Goal: Download file/media

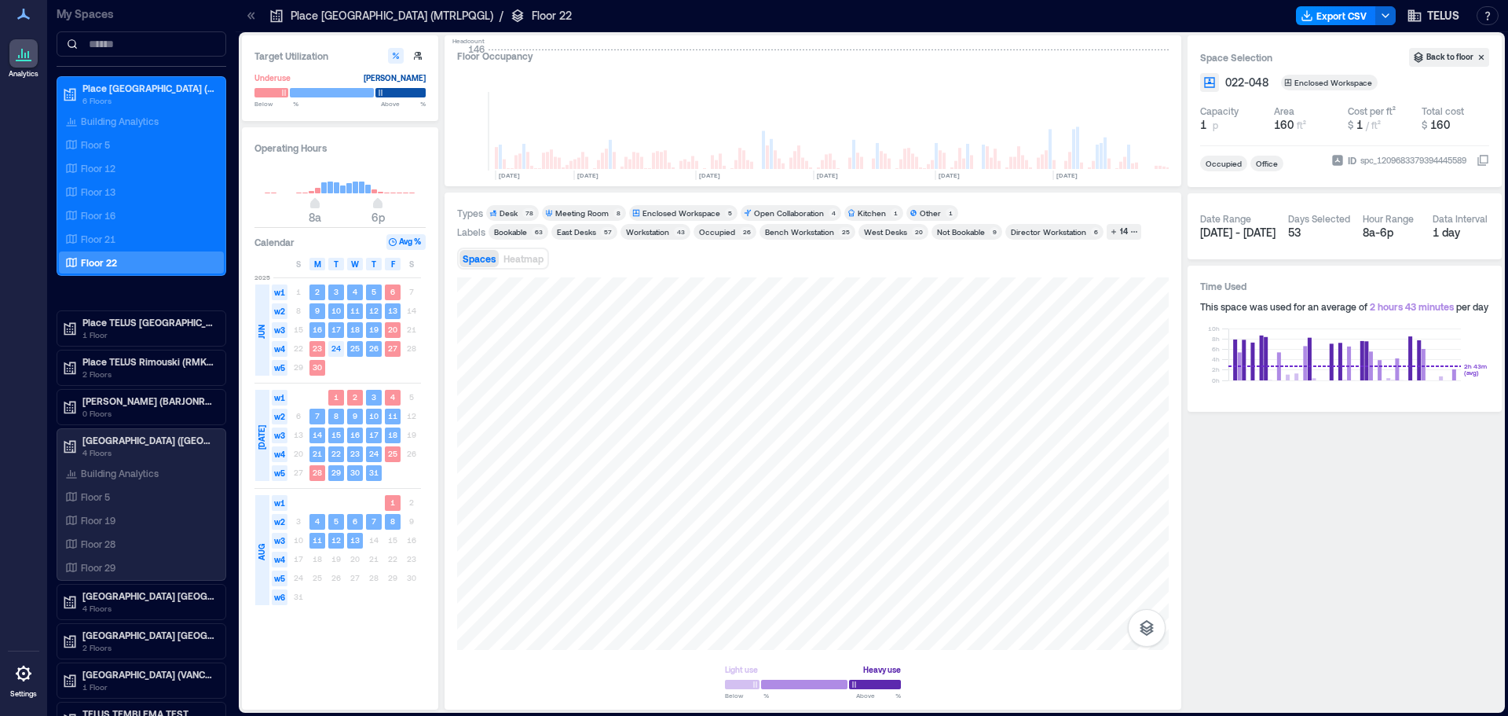
scroll to position [0, 2331]
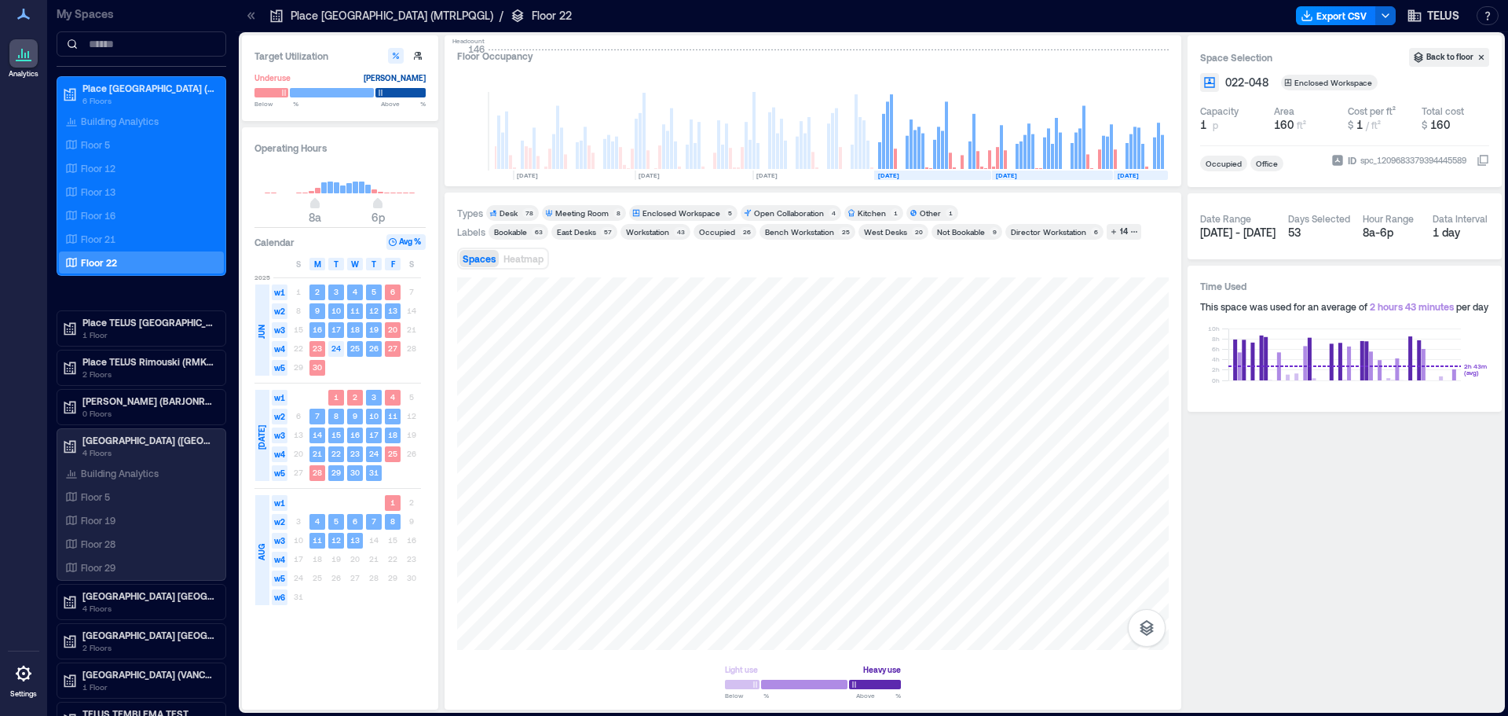
click at [1341, 16] on button "Export CSV" at bounding box center [1336, 15] width 80 height 19
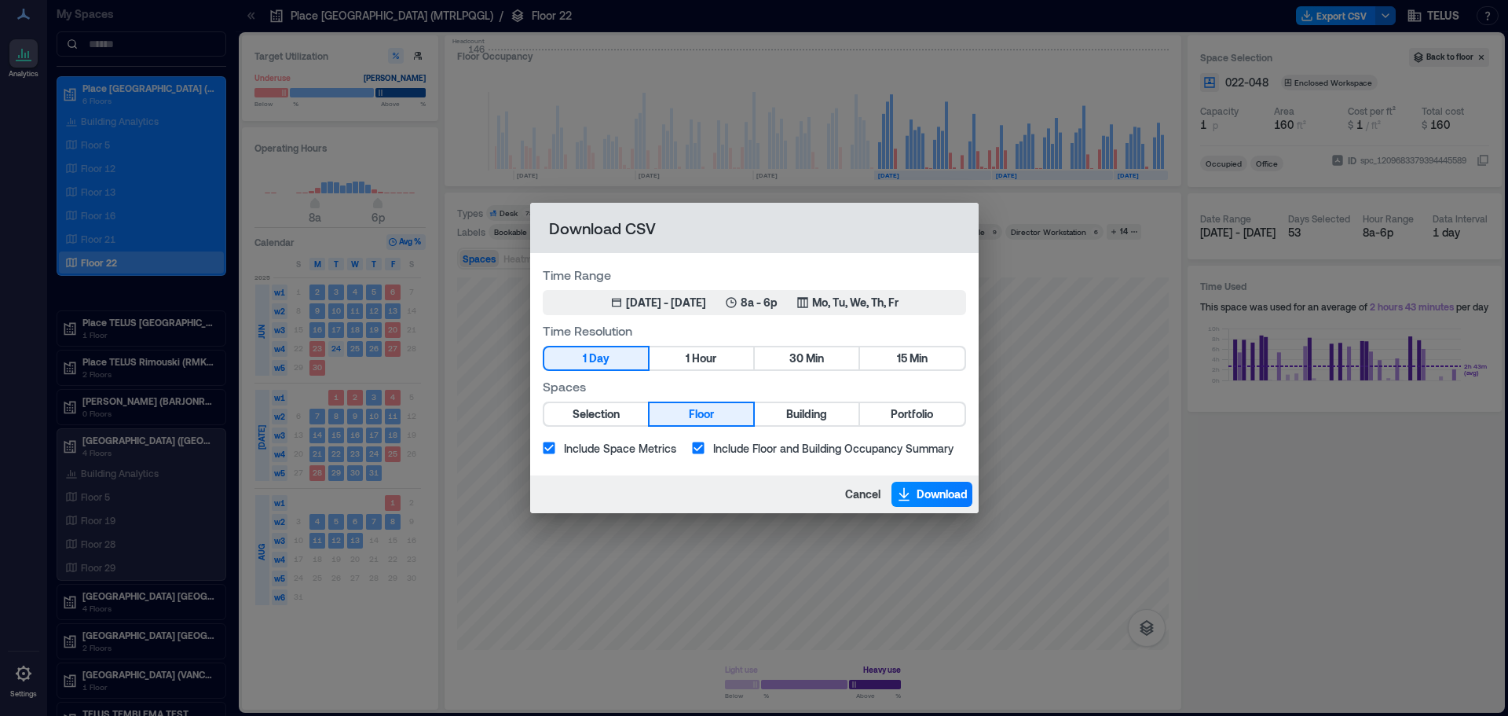
click at [886, 229] on h2 "Download CSV" at bounding box center [754, 228] width 449 height 50
click at [1116, 321] on div "Download CSV Time Range Jun 2, 2025 - [DATE] 8a - 6p Mo, Tu, We, Th, Fr Time Re…" at bounding box center [754, 358] width 1508 height 716
click at [846, 496] on span "Cancel" at bounding box center [862, 494] width 35 height 16
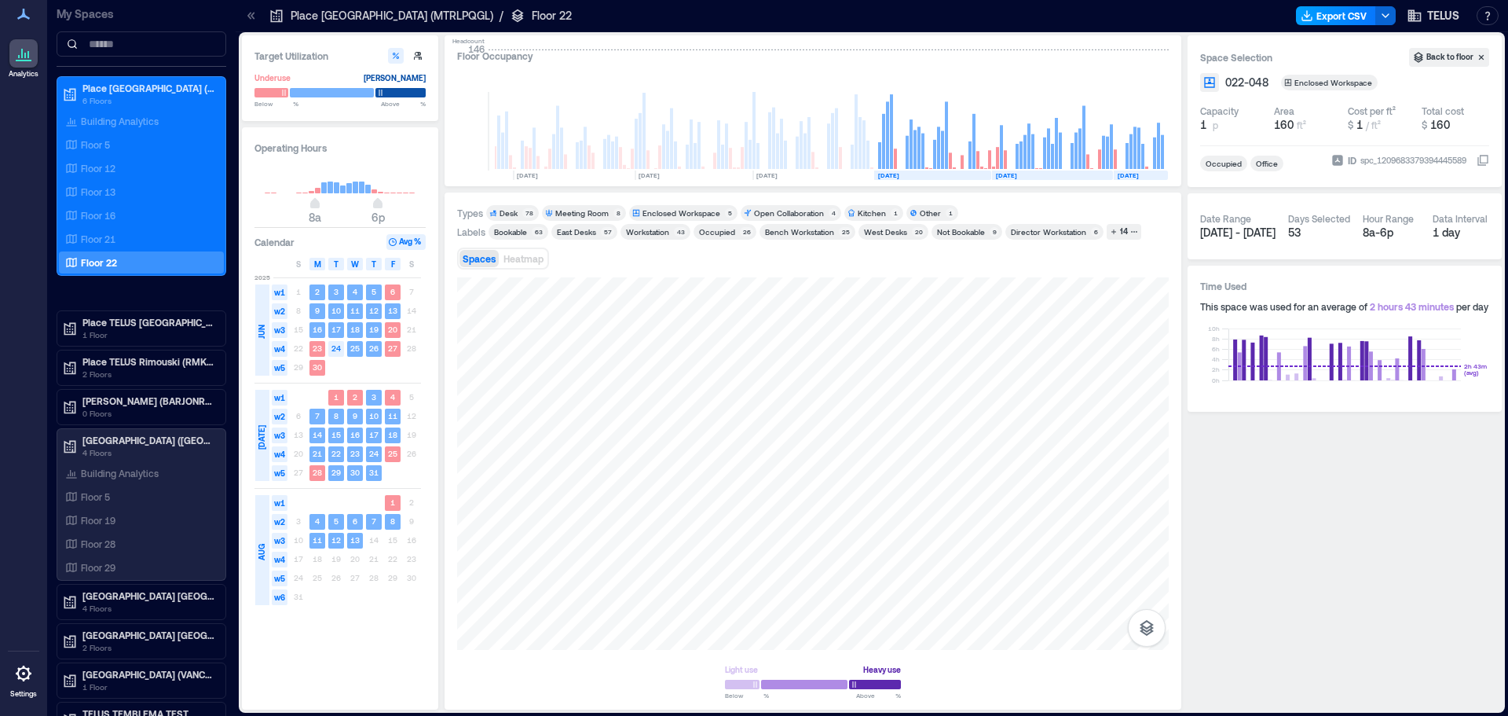
click at [1341, 15] on button "Export CSV" at bounding box center [1336, 15] width 80 height 19
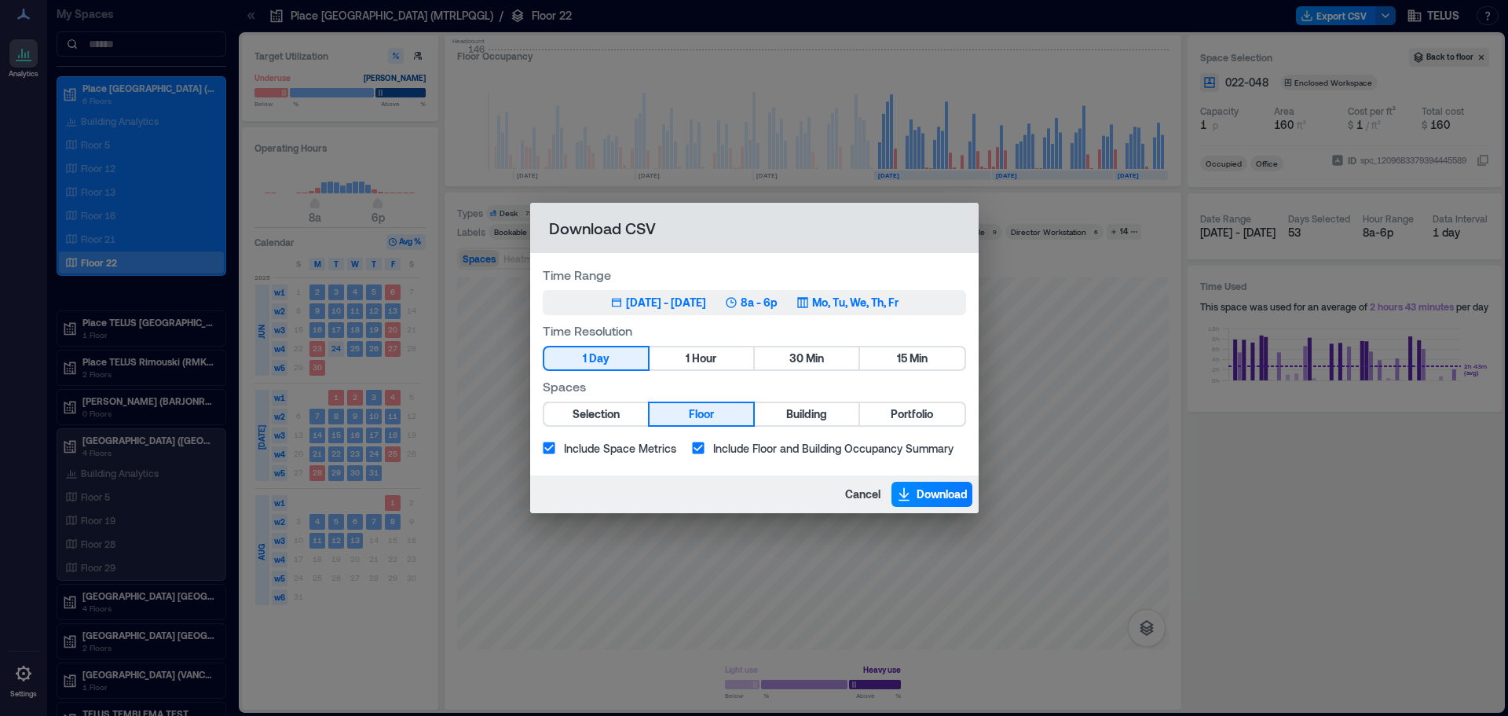
click at [658, 303] on div "[DATE] - [DATE]" at bounding box center [666, 303] width 80 height 16
drag, startPoint x: 872, startPoint y: 488, endPoint x: 863, endPoint y: 490, distance: 9.0
click at [872, 488] on span "Cancel" at bounding box center [862, 494] width 35 height 16
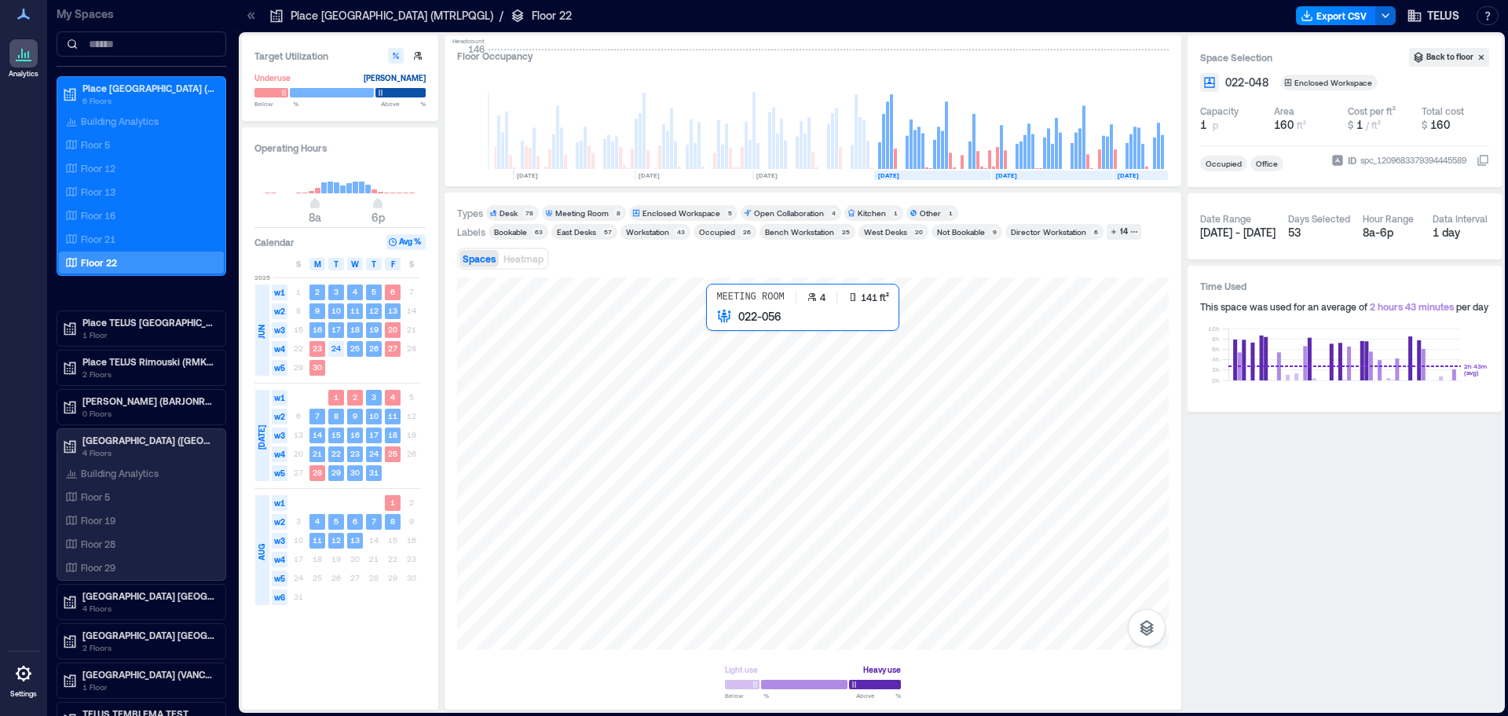
click at [636, 460] on div at bounding box center [813, 463] width 712 height 372
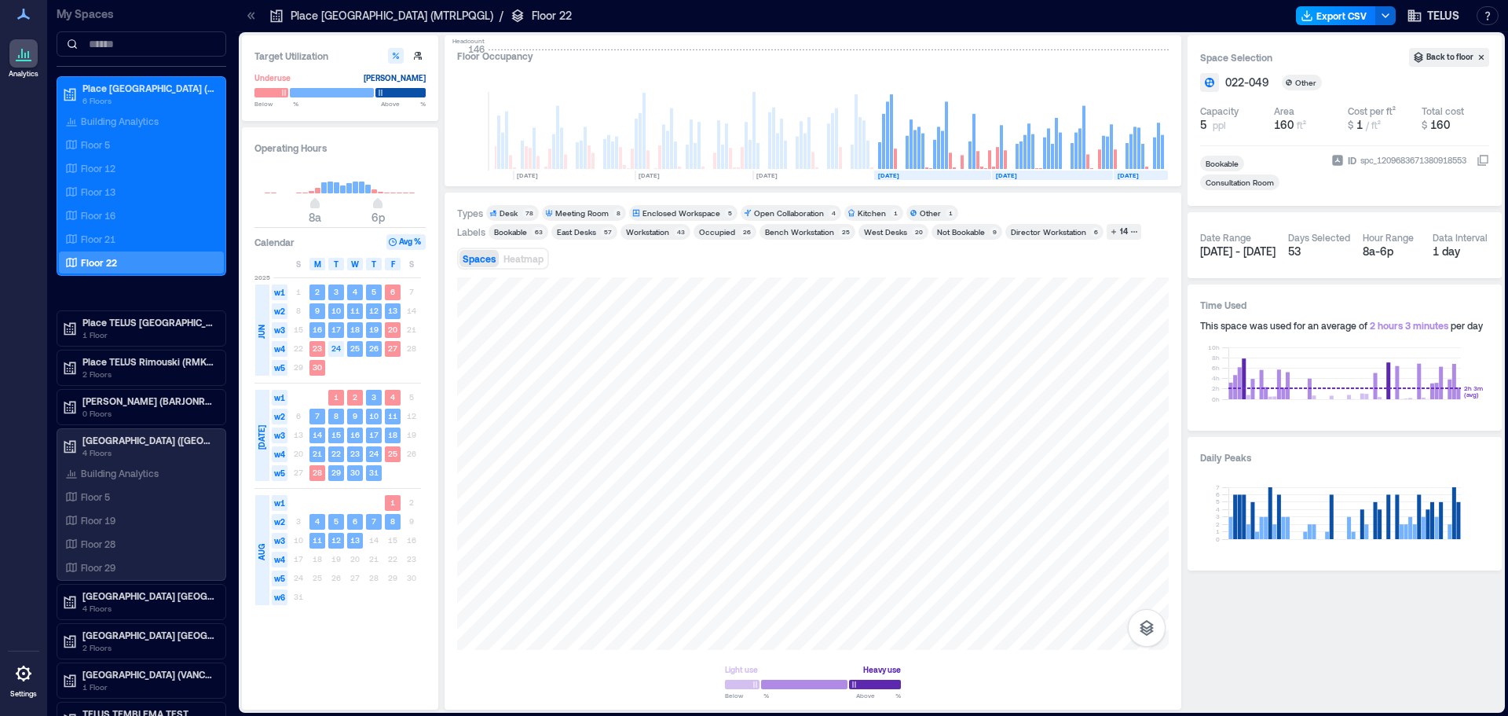
click at [1347, 16] on button "Export CSV" at bounding box center [1336, 15] width 80 height 19
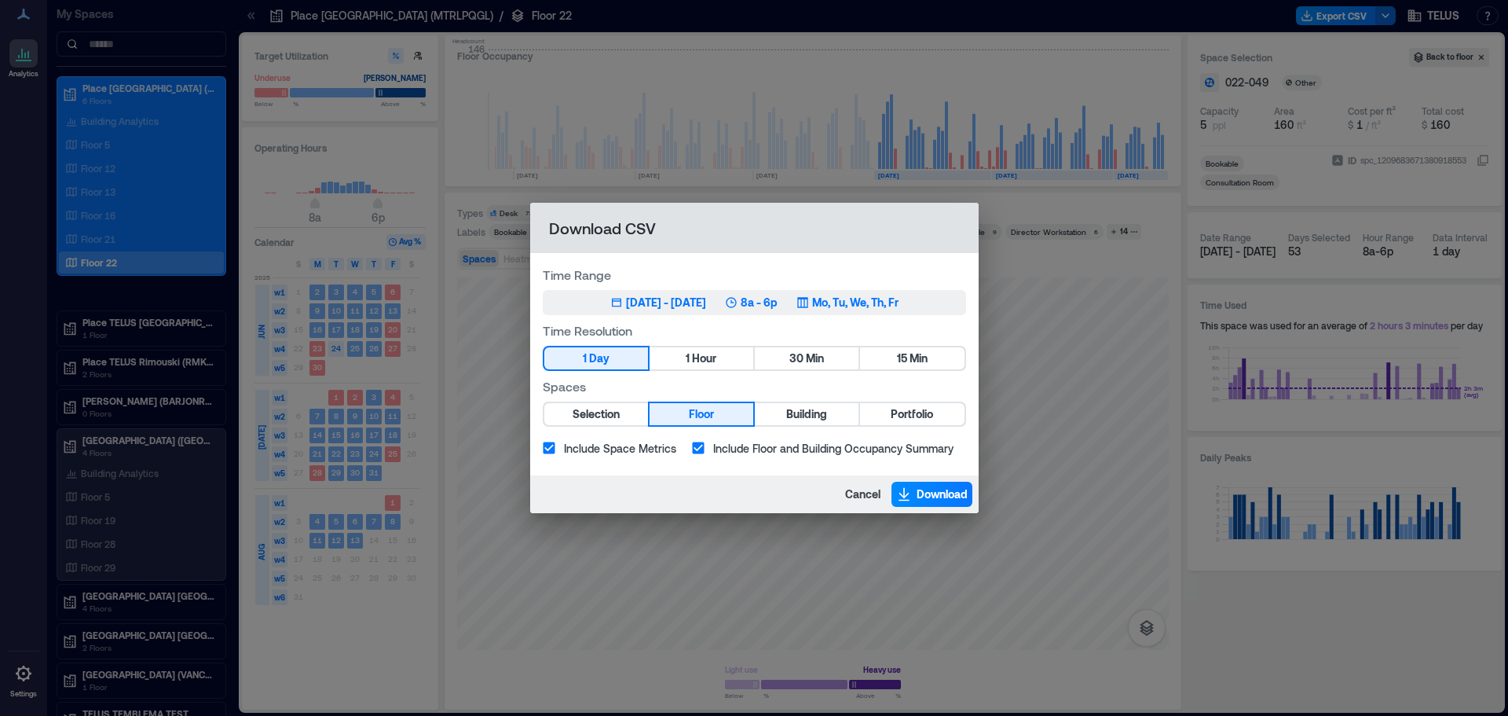
click at [674, 306] on div "[DATE] - [DATE]" at bounding box center [666, 303] width 80 height 16
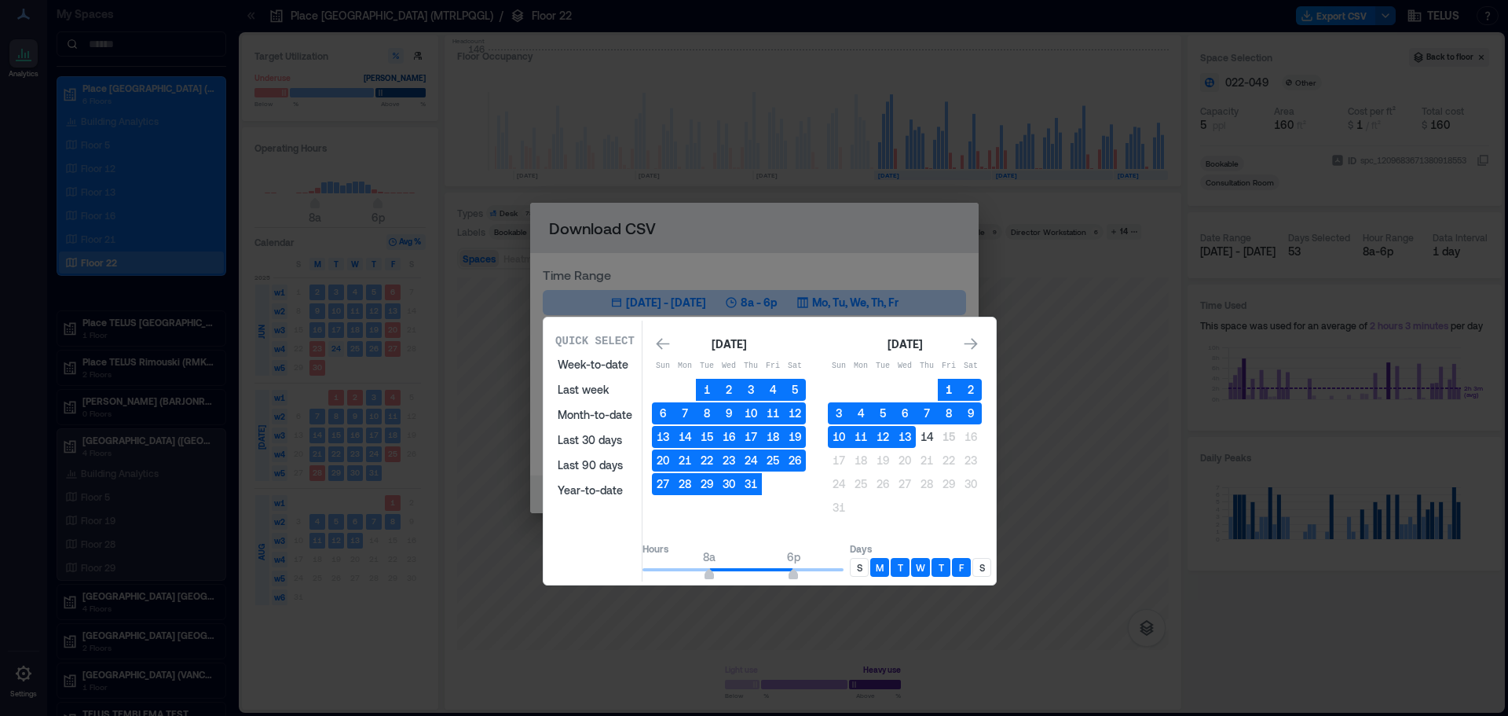
click at [960, 390] on button "1" at bounding box center [949, 390] width 22 height 22
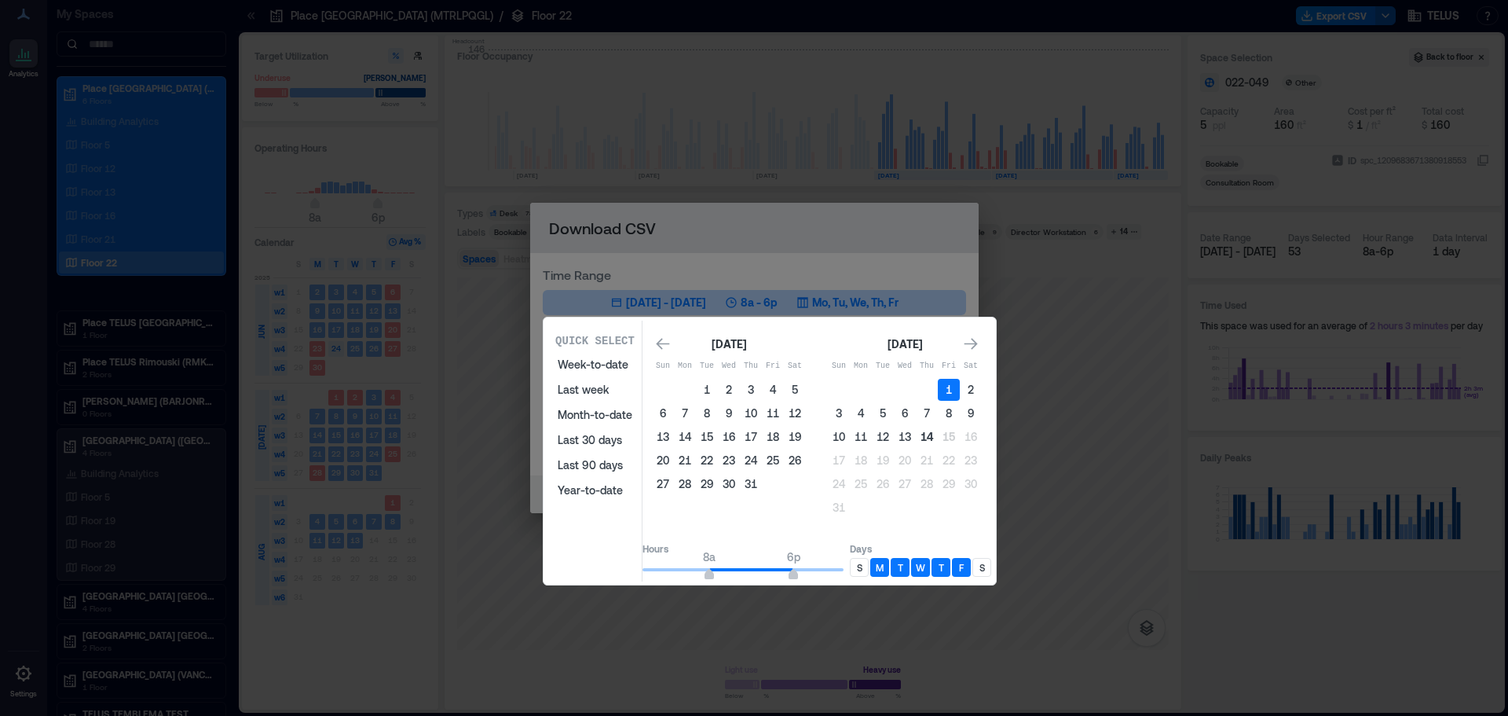
click at [938, 441] on button "14" at bounding box center [927, 437] width 22 height 22
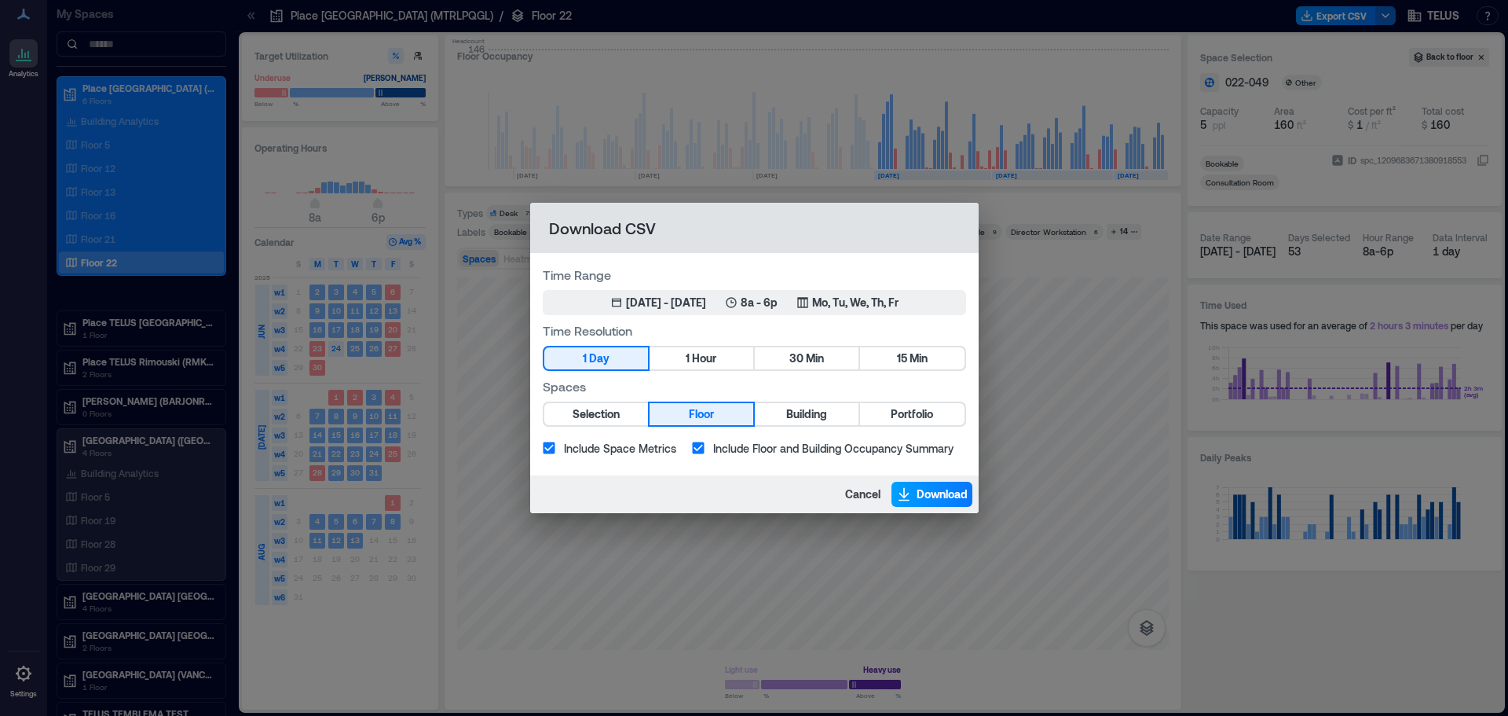
click at [943, 497] on span "Download" at bounding box center [942, 494] width 51 height 16
